Goal: Task Accomplishment & Management: Manage account settings

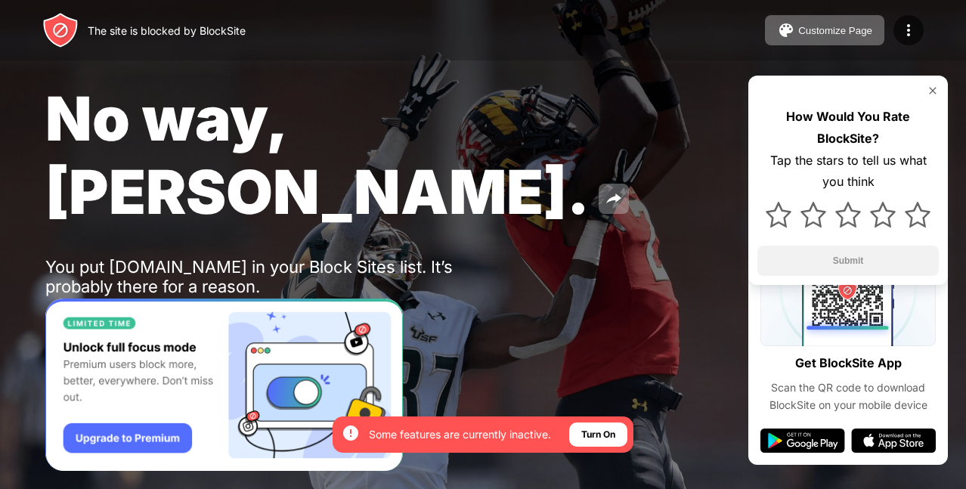
click at [933, 87] on img at bounding box center [933, 91] width 12 height 12
click at [59, 317] on img at bounding box center [60, 326] width 18 height 18
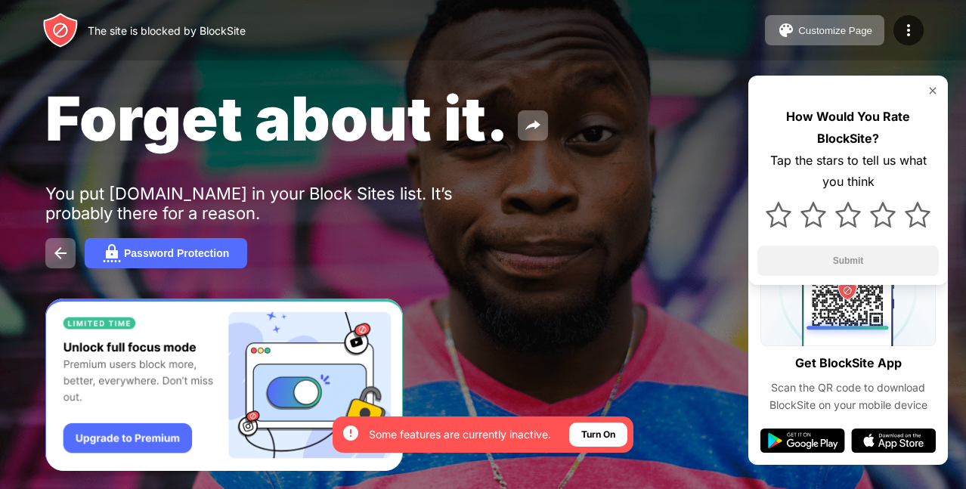
click at [59, 254] on img at bounding box center [60, 253] width 18 height 18
click at [900, 28] on img at bounding box center [908, 30] width 18 height 18
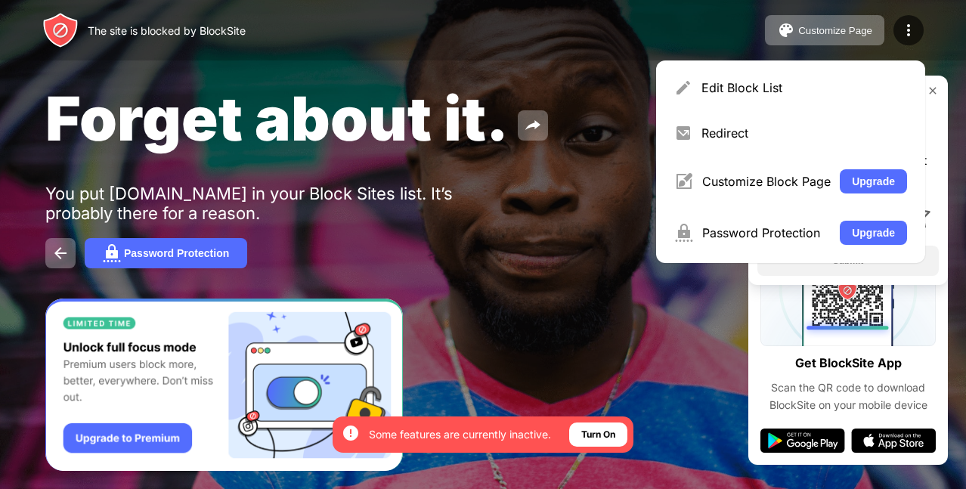
click at [607, 320] on div "Forget about it. You put youtube.com in your Block Sites list. It’s probably th…" at bounding box center [483, 175] width 966 height 350
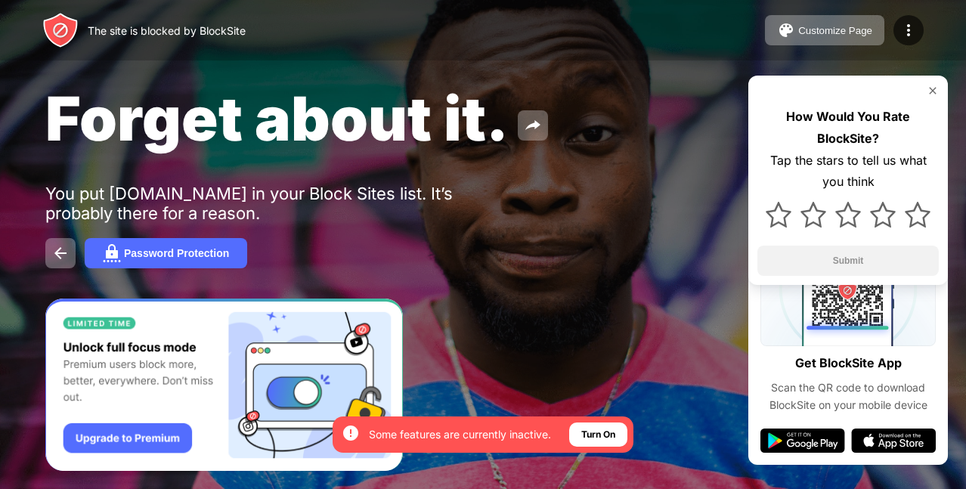
click at [932, 88] on img at bounding box center [933, 91] width 12 height 12
